Goal: Task Accomplishment & Management: Manage account settings

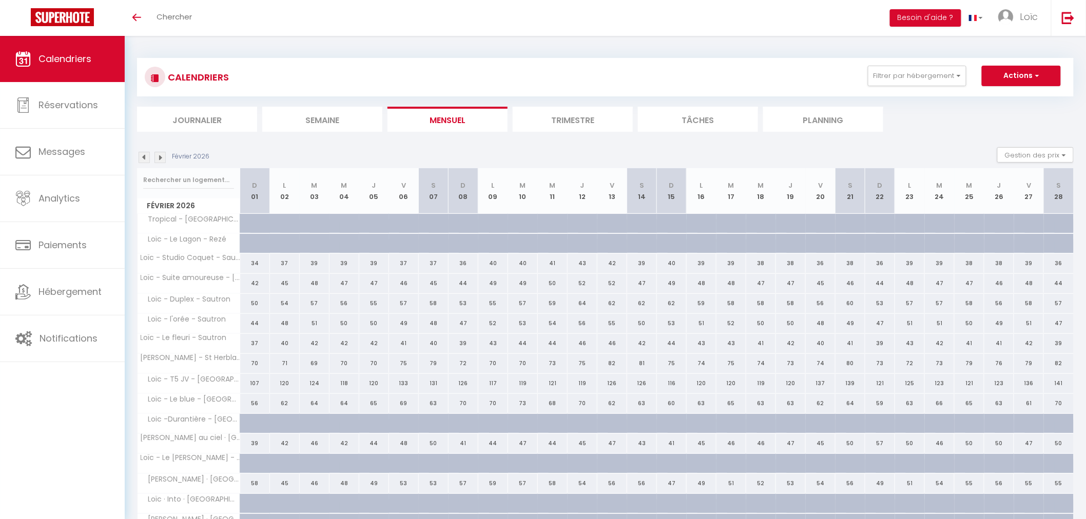
click at [137, 158] on div "Février 2026" at bounding box center [174, 157] width 75 height 11
click at [140, 154] on img at bounding box center [144, 157] width 11 height 11
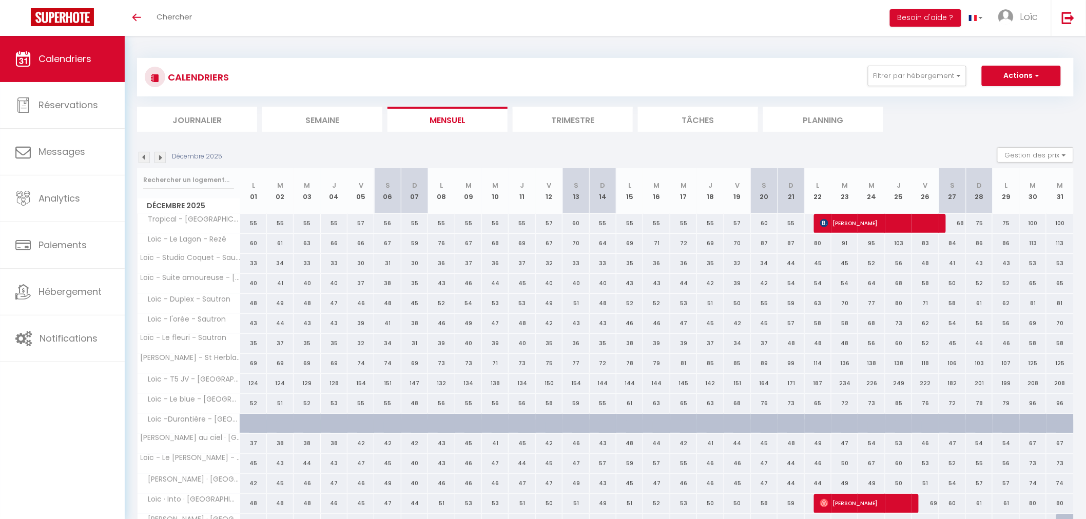
click at [145, 150] on div "Décembre 2025 Gestion des prix Nb Nuits minimum Règles Disponibilité" at bounding box center [605, 157] width 936 height 21
click at [144, 152] on img at bounding box center [144, 157] width 11 height 11
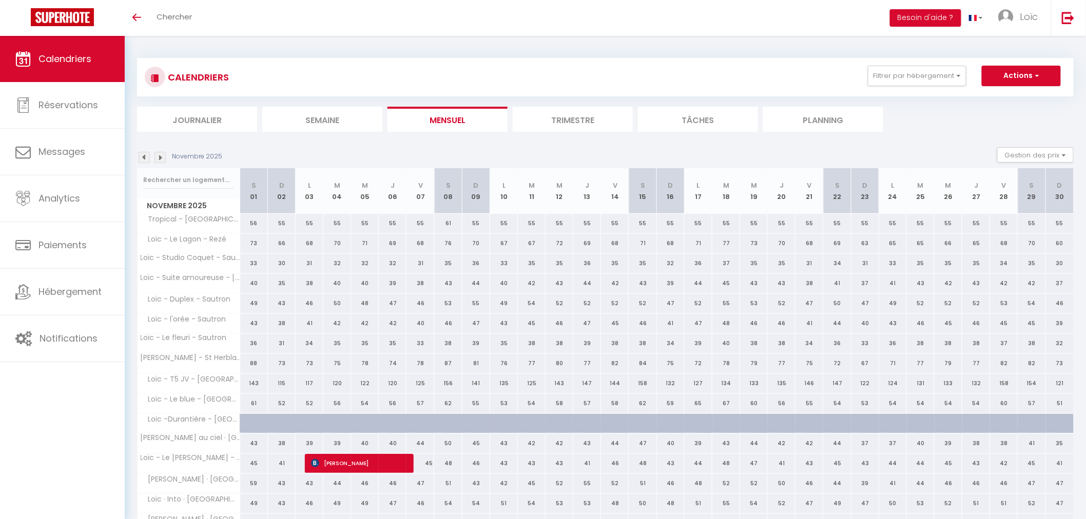
click at [144, 156] on img at bounding box center [144, 157] width 11 height 11
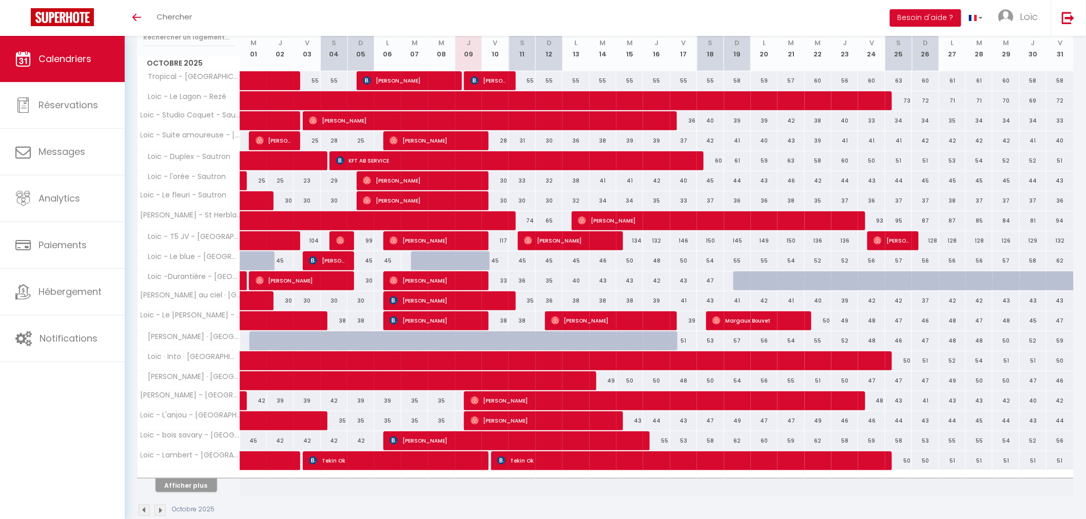
scroll to position [163, 0]
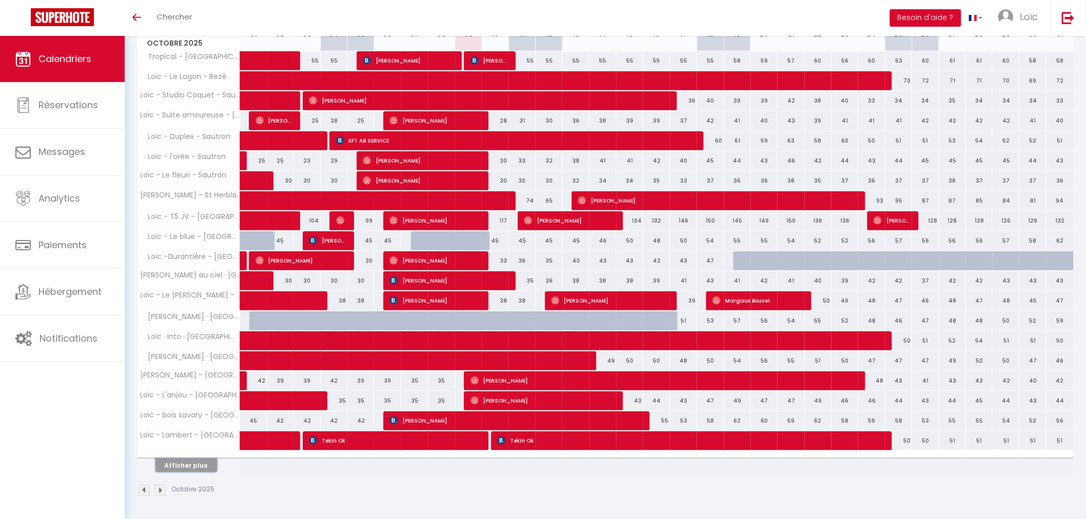
click at [199, 462] on button "Afficher plus" at bounding box center [186, 466] width 62 height 14
select select
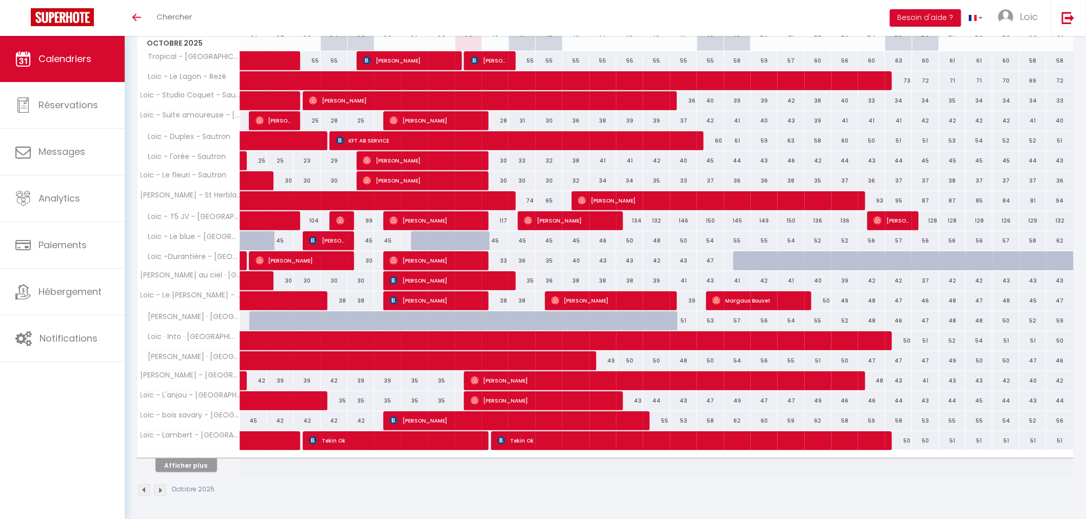
select select
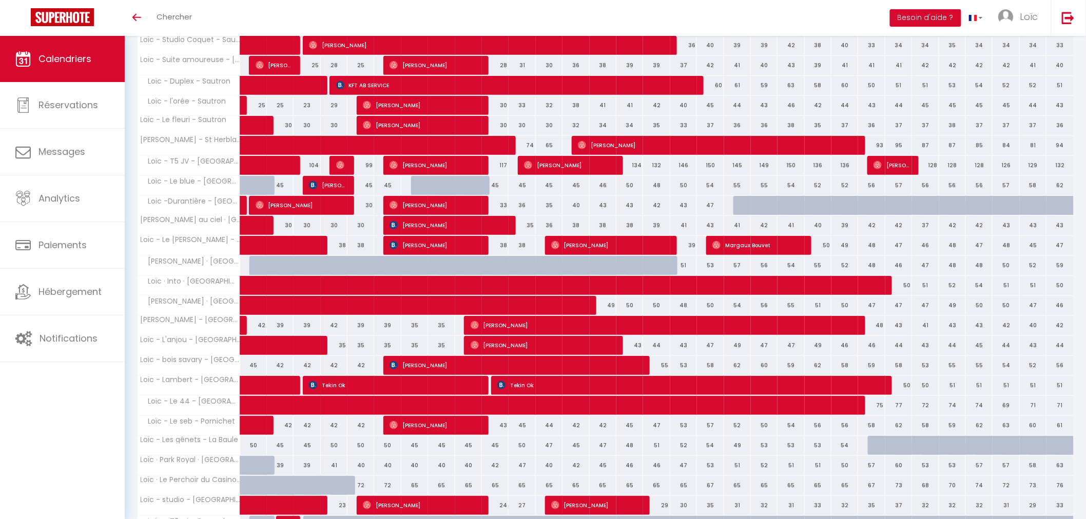
scroll to position [278, 0]
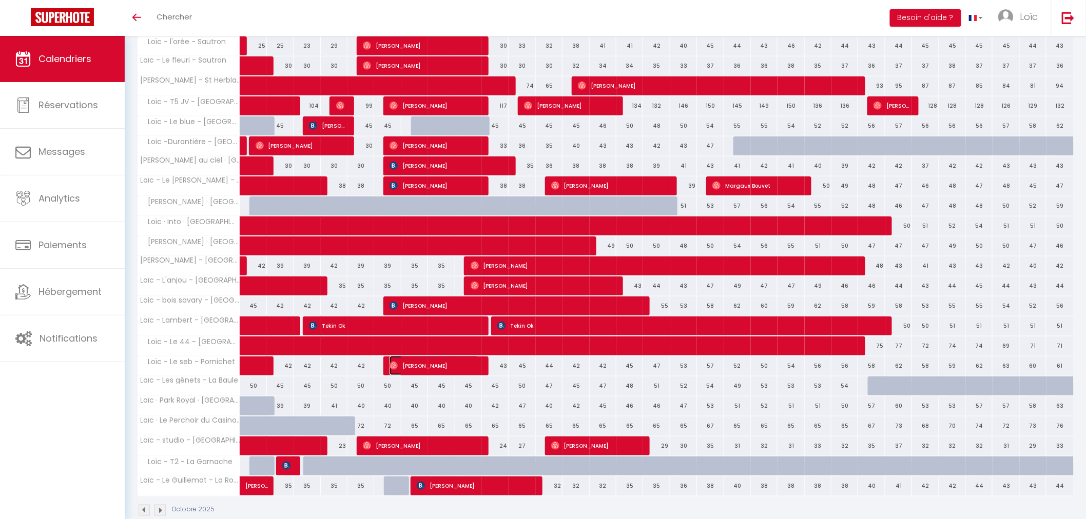
click at [465, 368] on span "[PERSON_NAME]" at bounding box center [433, 365] width 89 height 19
select select "OK"
select select "0"
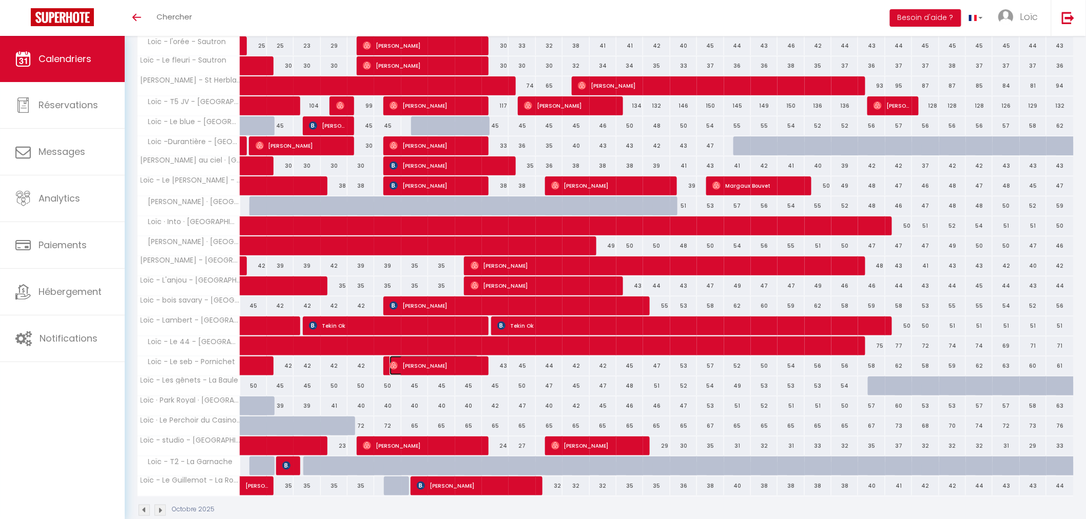
select select "1"
select select
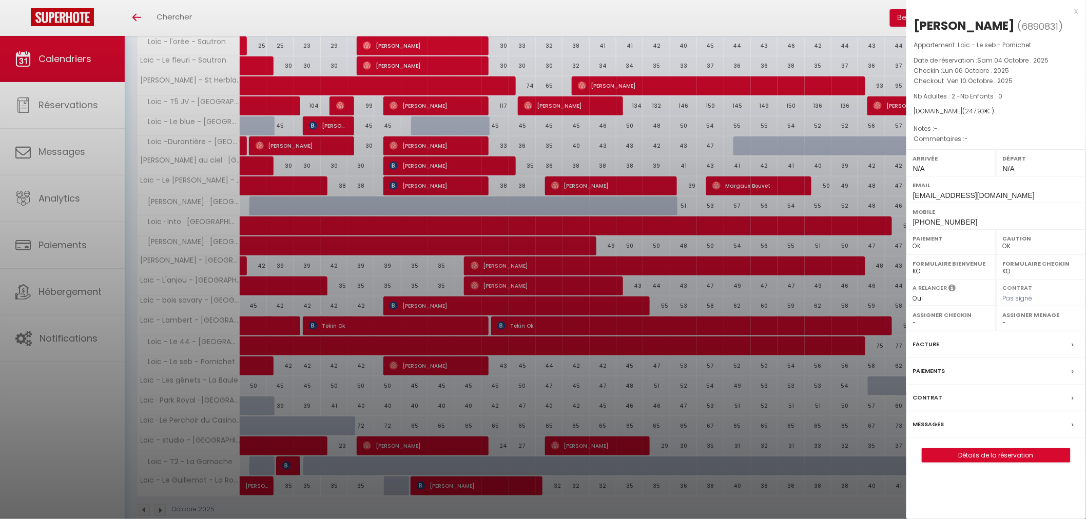
click at [1076, 11] on div "x" at bounding box center [992, 11] width 172 height 12
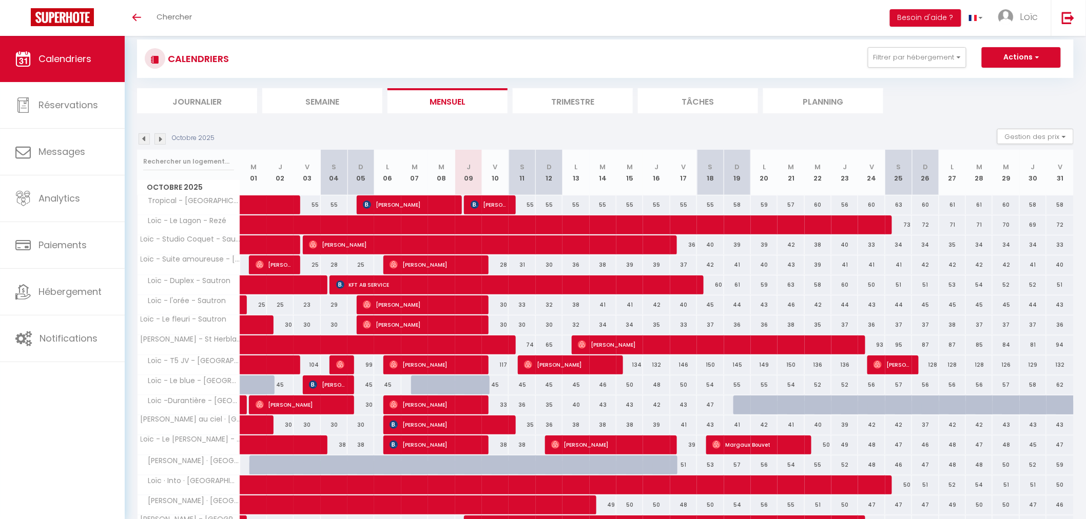
scroll to position [0, 0]
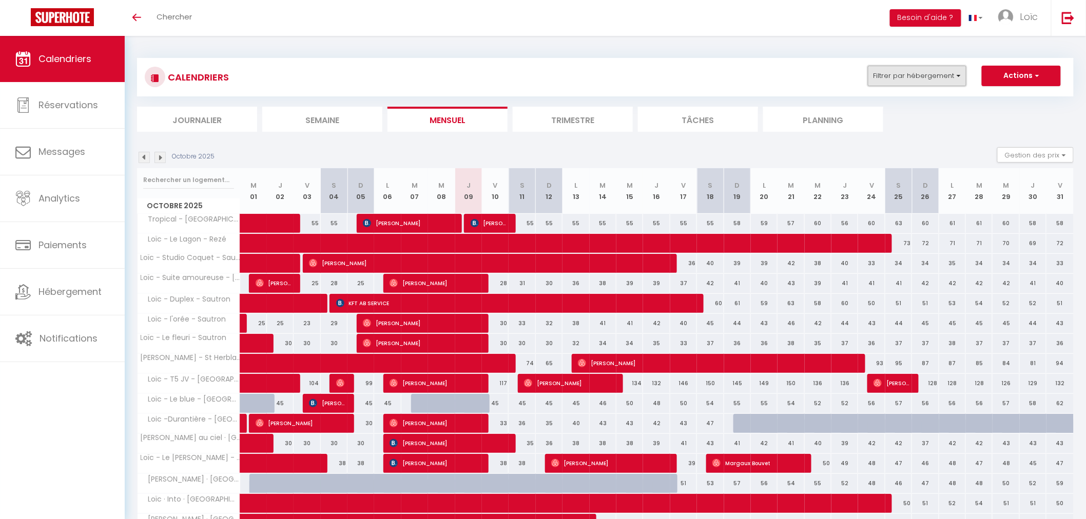
click at [944, 73] on button "Filtrer par hébergement" at bounding box center [917, 76] width 99 height 21
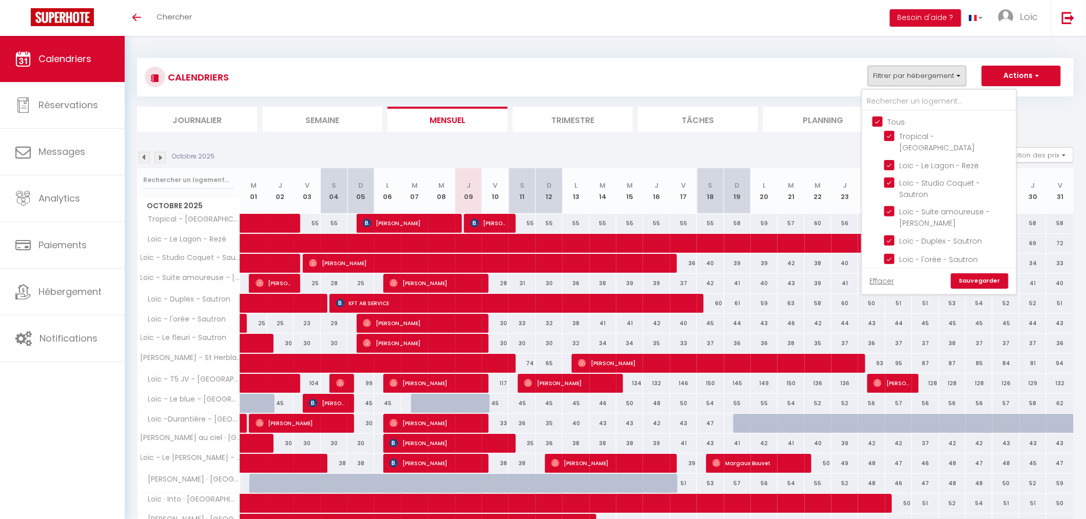
click at [880, 120] on input "Tous" at bounding box center [949, 121] width 154 height 10
checkbox input "false"
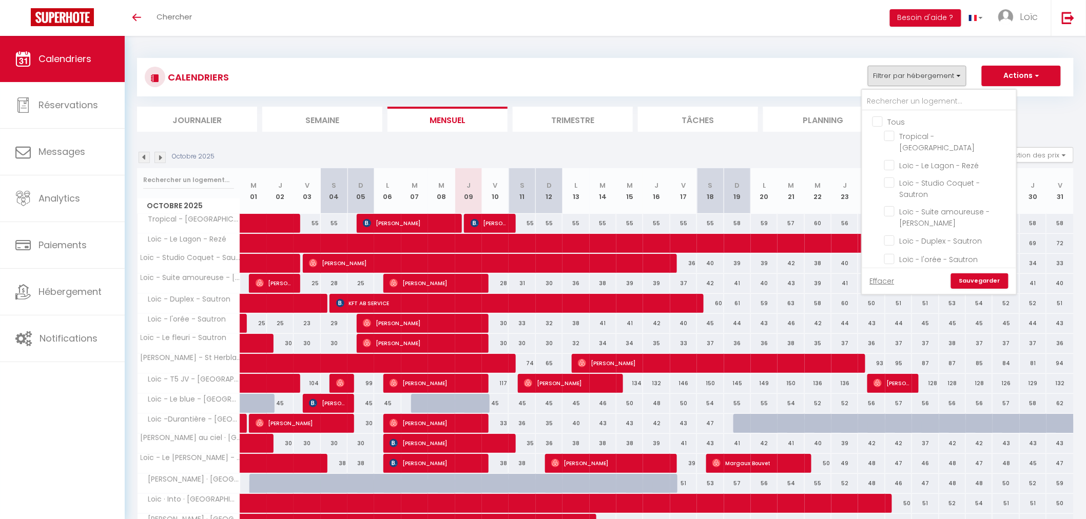
checkbox input "false"
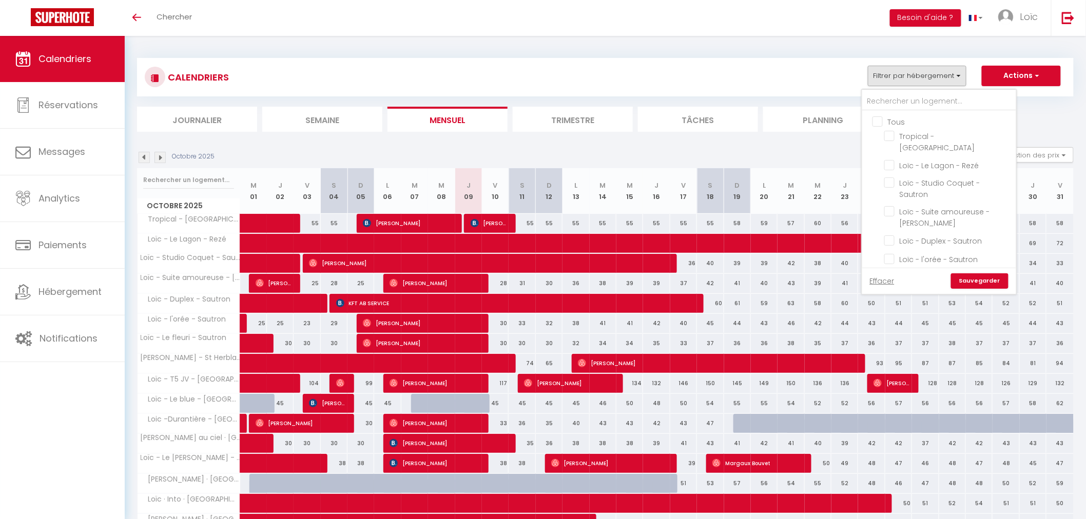
checkbox input "false"
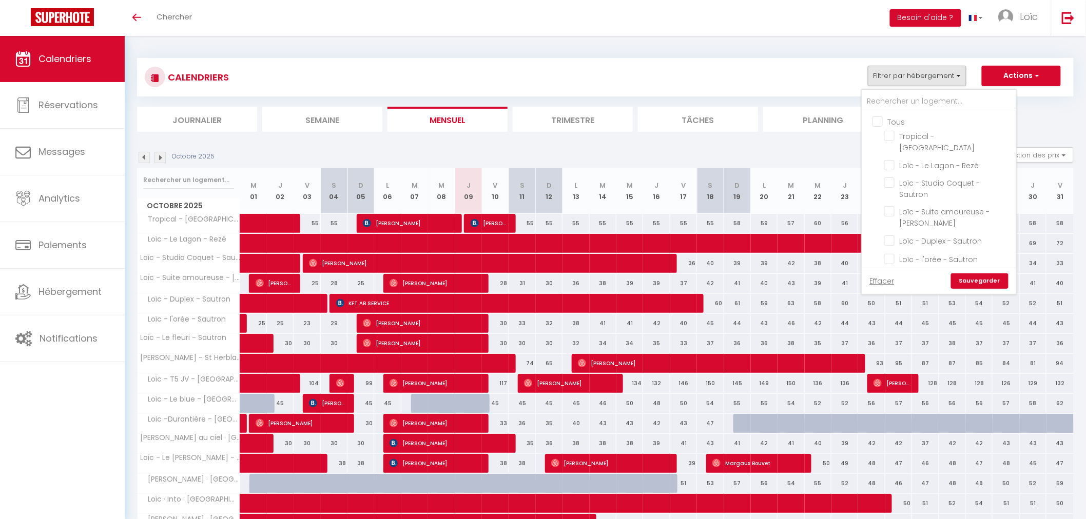
checkbox input "false"
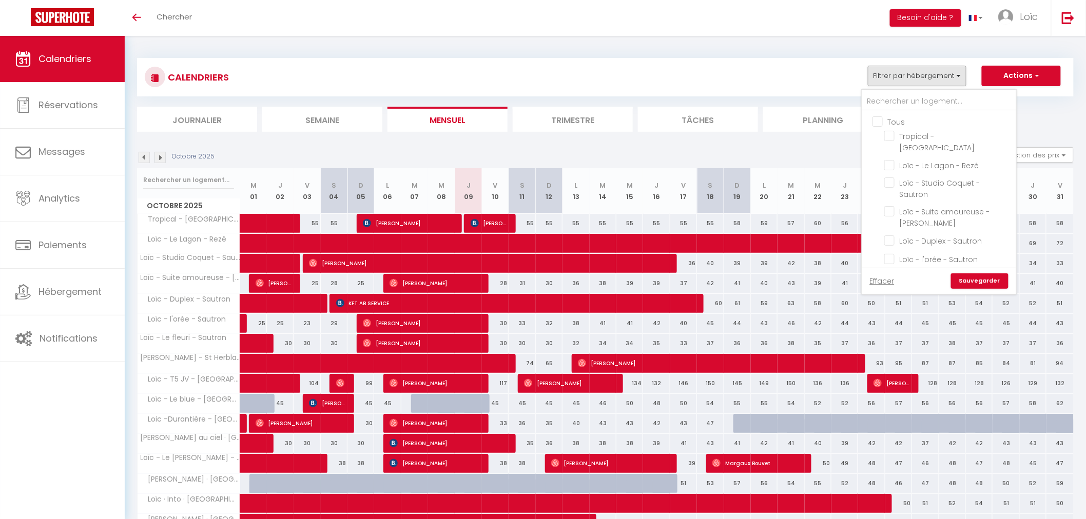
checkbox input "false"
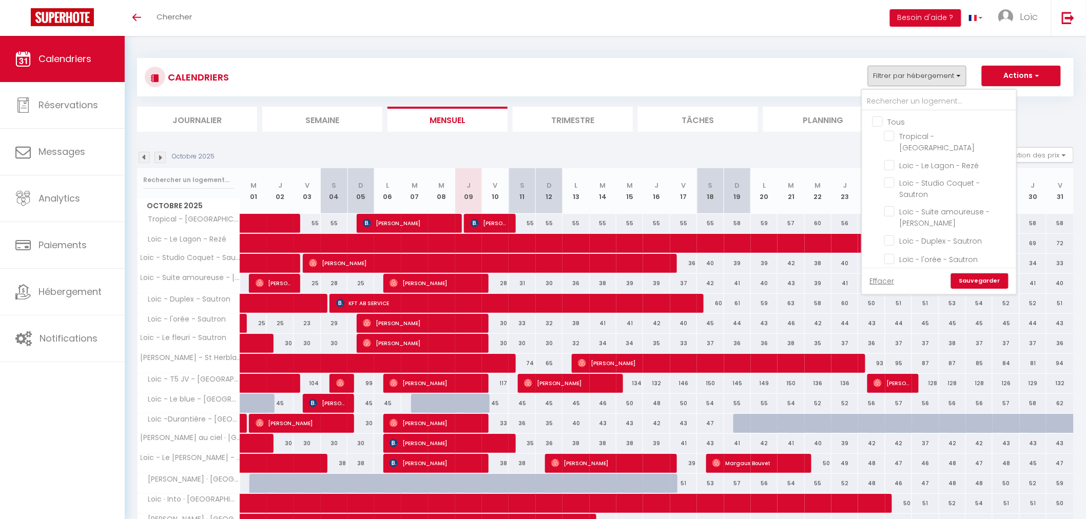
checkbox input "false"
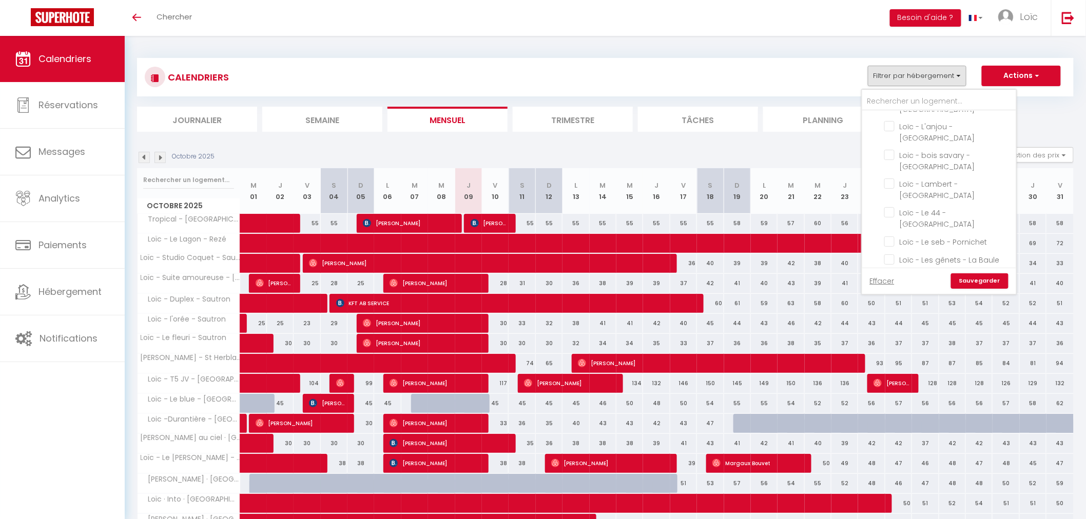
scroll to position [450, 0]
click at [893, 267] on input "Loïc · Park Royal · [GEOGRAPHIC_DATA]" at bounding box center [948, 272] width 128 height 10
checkbox input "true"
click at [893, 296] on input "Loïc · Le Perchoir du Casino Vue Mer · La baule" at bounding box center [948, 301] width 128 height 10
checkbox input "true"
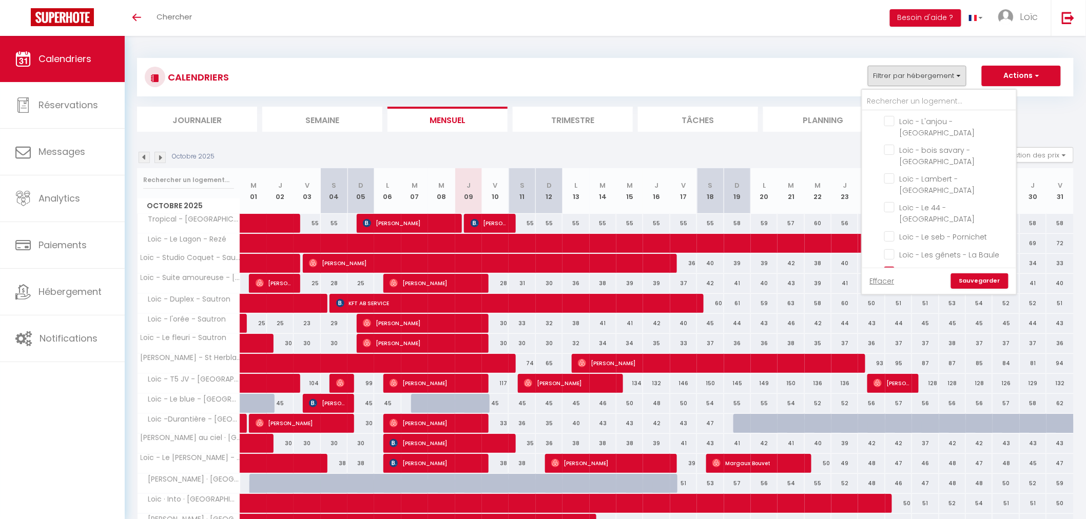
click at [890, 324] on input "Loïc - studio - [GEOGRAPHIC_DATA]" at bounding box center [948, 329] width 128 height 10
checkbox input "true"
click at [893, 353] on input "Loïc - T2 - La Garnache" at bounding box center [948, 358] width 128 height 10
checkbox input "true"
click at [891, 371] on input "Loïc - Le Guillemot - La Roche sur Yon" at bounding box center [948, 376] width 128 height 10
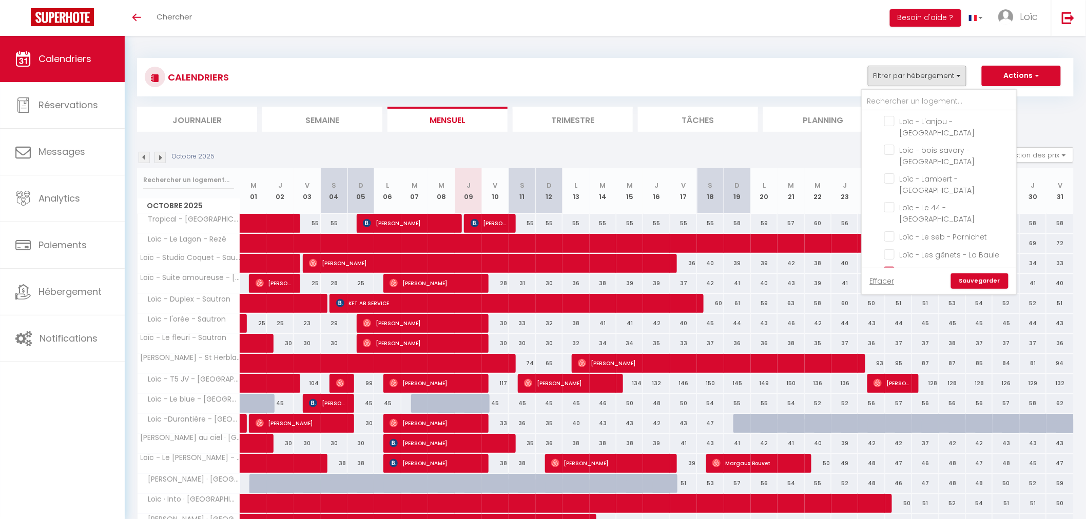
checkbox input "true"
click at [971, 285] on link "Sauvegarder" at bounding box center [979, 280] width 57 height 15
